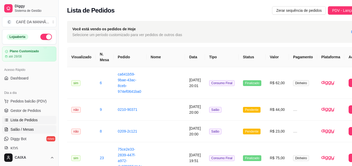
click at [36, 129] on link "Salão / Mesas" at bounding box center [29, 130] width 54 height 8
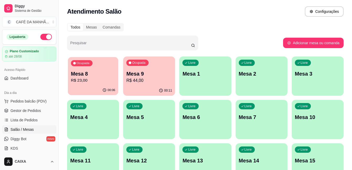
click at [94, 83] on p "R$ 23,00" at bounding box center [93, 81] width 44 height 6
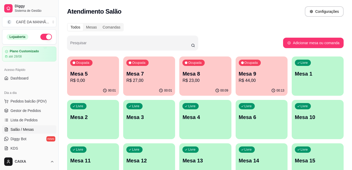
click at [101, 78] on p "R$ 0,00" at bounding box center [93, 81] width 46 height 6
click at [102, 76] on p "Mesa 5" at bounding box center [93, 73] width 44 height 7
click at [103, 82] on p "R$ 0,00" at bounding box center [93, 81] width 46 height 6
click at [211, 75] on p "Mesa 8" at bounding box center [205, 73] width 44 height 7
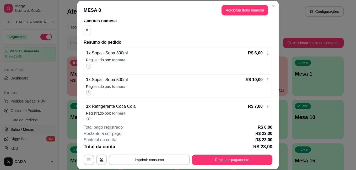
scroll to position [50, 0]
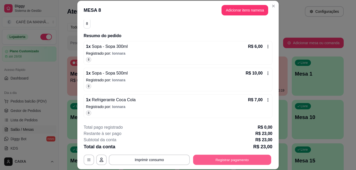
click at [235, 156] on button "Registrar pagamento" at bounding box center [232, 160] width 78 height 10
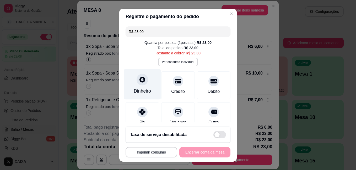
click at [139, 78] on icon at bounding box center [142, 79] width 7 height 7
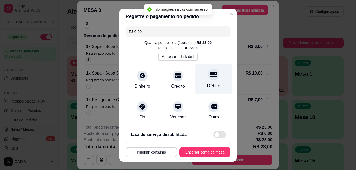
type input "R$ 0,00"
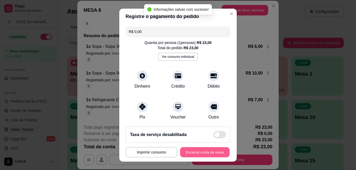
click at [189, 151] on button "Encerrar conta da mesa" at bounding box center [205, 152] width 50 height 10
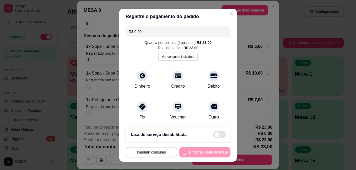
scroll to position [0, 0]
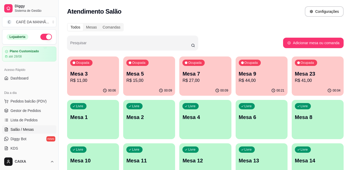
click at [138, 82] on p "R$ 15,00" at bounding box center [149, 81] width 46 height 6
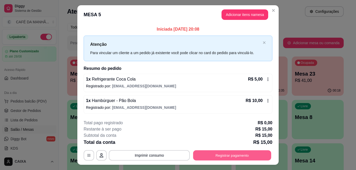
click at [251, 156] on button "Registrar pagamento" at bounding box center [232, 155] width 78 height 10
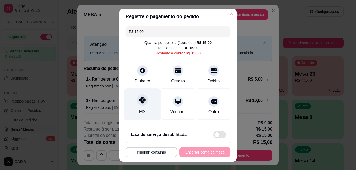
click at [129, 106] on div "Pix" at bounding box center [142, 104] width 37 height 31
type input "R$ 0,00"
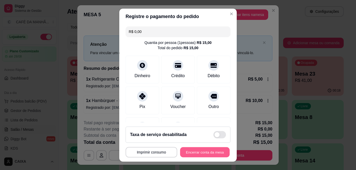
click at [198, 155] on button "Encerrar conta da mesa" at bounding box center [205, 152] width 50 height 10
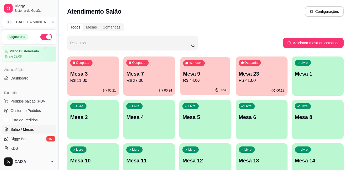
click at [196, 80] on p "R$ 44,00" at bounding box center [205, 81] width 44 height 6
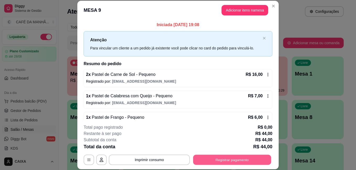
click at [238, 162] on button "Registrar pagamento" at bounding box center [232, 160] width 78 height 10
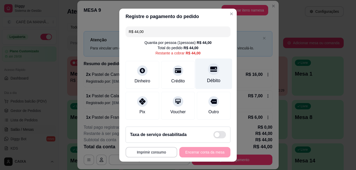
click at [208, 76] on div "Débito" at bounding box center [213, 73] width 37 height 31
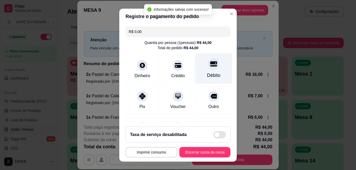
type input "R$ 0,00"
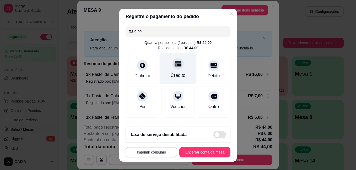
click at [160, 71] on div "Crédito" at bounding box center [178, 68] width 37 height 31
click at [175, 67] on icon at bounding box center [178, 64] width 7 height 7
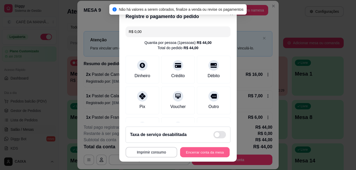
click at [201, 149] on button "Encerrar conta da mesa" at bounding box center [205, 152] width 50 height 10
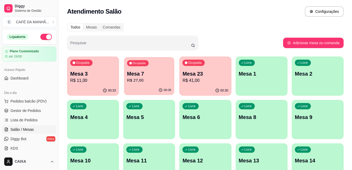
click at [163, 76] on p "Mesa 7" at bounding box center [149, 73] width 44 height 7
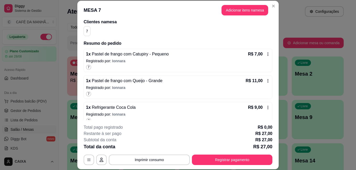
scroll to position [50, 0]
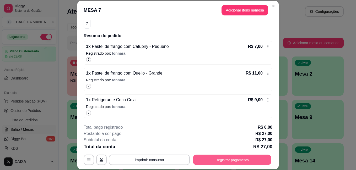
click at [241, 157] on button "Registrar pagamento" at bounding box center [232, 160] width 78 height 10
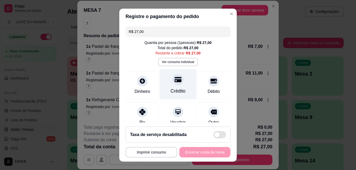
click at [180, 80] on div "Crédito" at bounding box center [178, 84] width 37 height 31
type input "R$ 0,00"
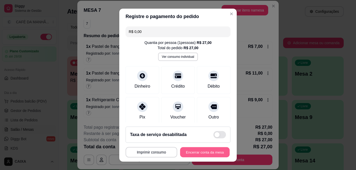
click at [203, 153] on button "Encerrar conta da mesa" at bounding box center [205, 152] width 50 height 10
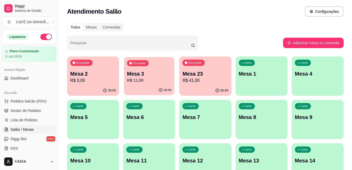
click at [140, 78] on p "R$ 11,00" at bounding box center [149, 81] width 44 height 6
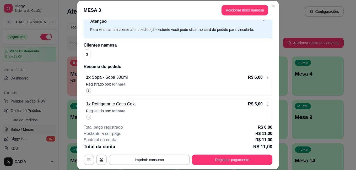
scroll to position [23, 0]
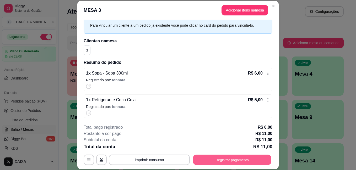
click at [218, 164] on button "Registrar pagamento" at bounding box center [232, 160] width 78 height 10
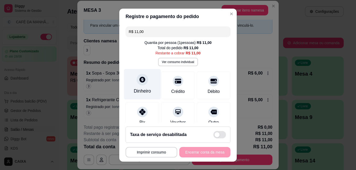
click at [140, 85] on div at bounding box center [143, 80] width 12 height 12
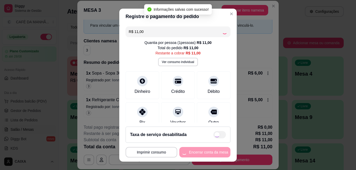
type input "R$ 0,00"
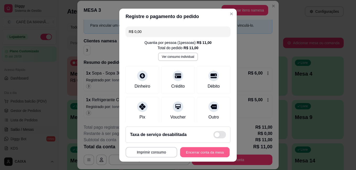
click at [196, 147] on button "Encerrar conta da mesa" at bounding box center [205, 152] width 50 height 10
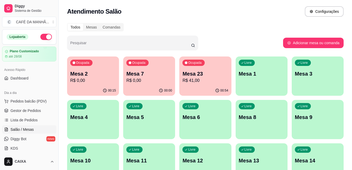
click at [285, 26] on div "Todos Mesas Comandas" at bounding box center [205, 27] width 276 height 8
click at [157, 86] on div "00:00" at bounding box center [149, 90] width 50 height 10
click at [141, 84] on div "Ocupada Mesa 7 R$ 0,00" at bounding box center [149, 71] width 50 height 28
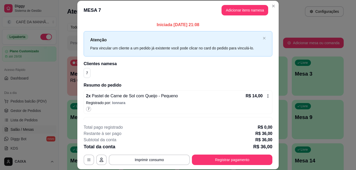
click at [141, 84] on h2 "Resumo do pedido" at bounding box center [178, 85] width 189 height 6
click at [263, 38] on icon "close" at bounding box center [264, 38] width 3 height 3
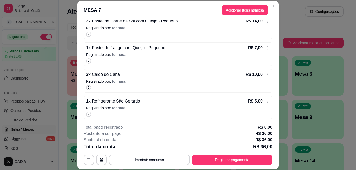
scroll to position [48, 0]
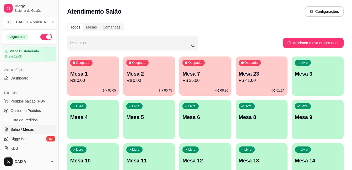
click at [310, 28] on div "Todos Mesas Comandas" at bounding box center [205, 27] width 276 height 8
click at [80, 75] on p "Mesa 1" at bounding box center [93, 73] width 44 height 7
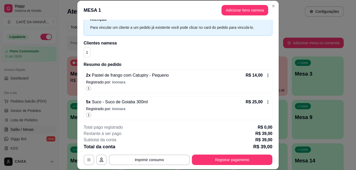
scroll to position [23, 0]
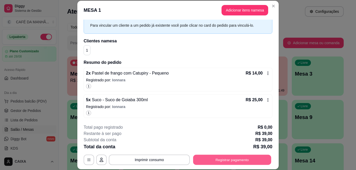
click at [228, 161] on button "Registrar pagamento" at bounding box center [232, 160] width 78 height 10
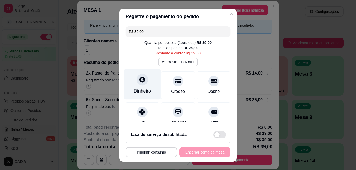
click at [137, 91] on div "Dinheiro" at bounding box center [142, 91] width 17 height 7
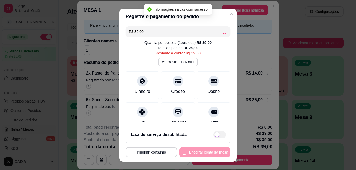
type input "R$ 0,00"
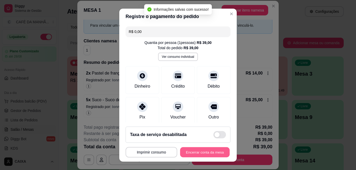
click at [203, 150] on button "Encerrar conta da mesa" at bounding box center [205, 152] width 50 height 10
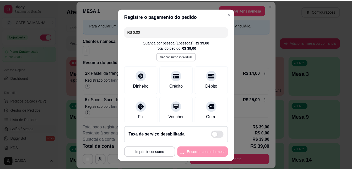
scroll to position [0, 0]
